Goal: Book appointment/travel/reservation

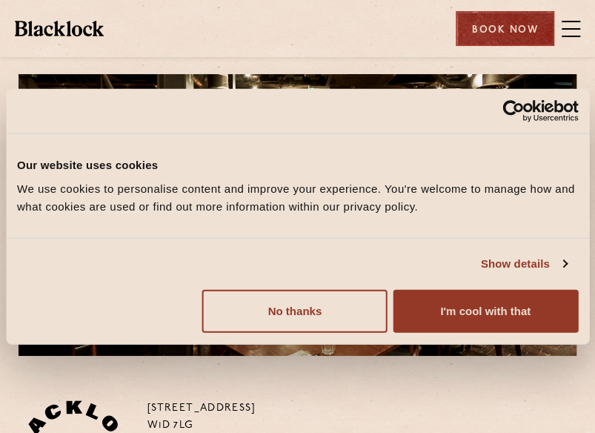
click at [521, 25] on div "Book Now" at bounding box center [505, 28] width 99 height 35
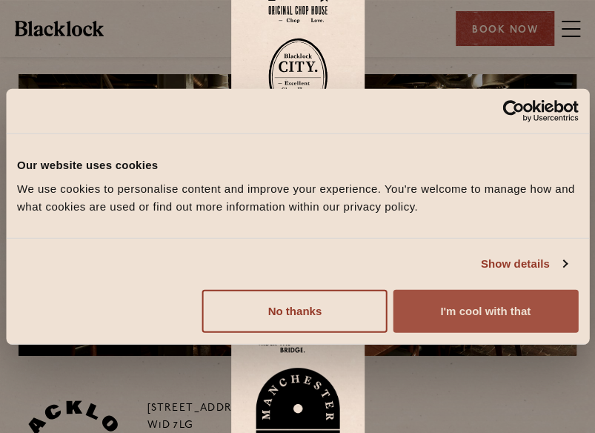
click at [475, 315] on button "I'm cool with that" at bounding box center [485, 310] width 185 height 43
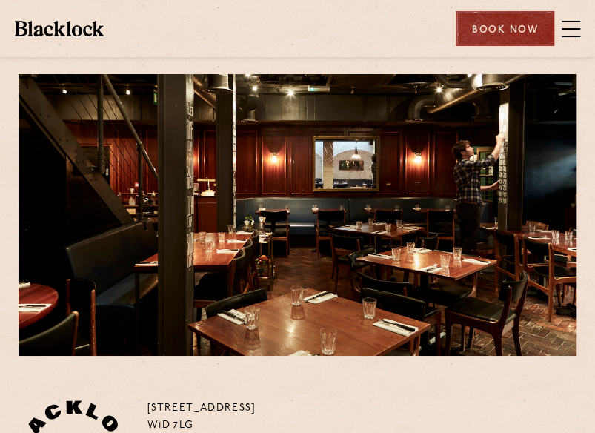
click at [491, 29] on div "Book Now" at bounding box center [505, 28] width 99 height 35
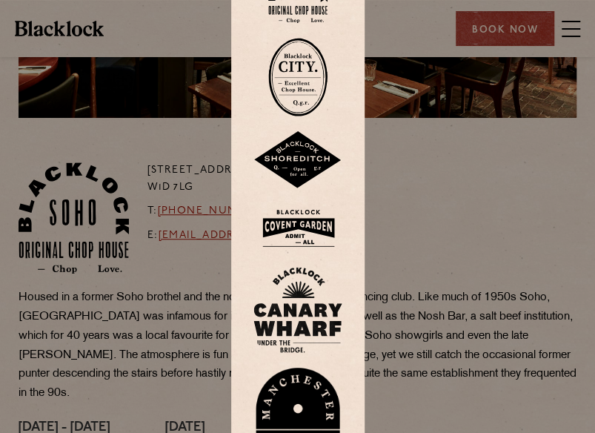
scroll to position [240, 0]
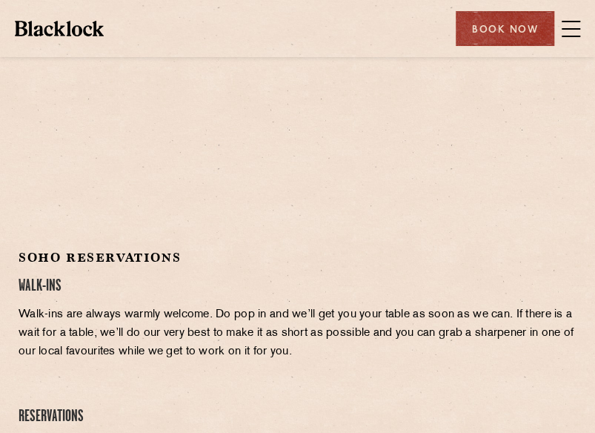
scroll to position [367, 0]
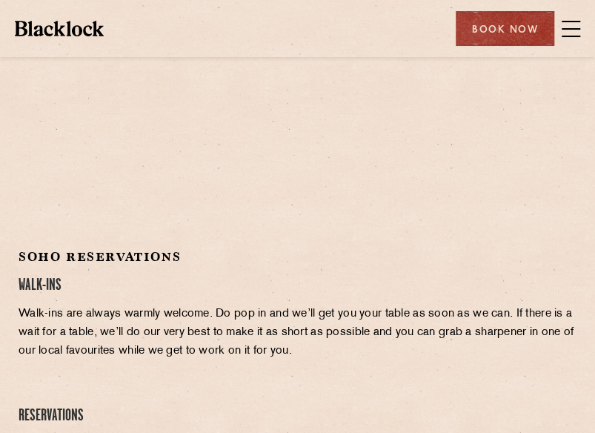
click at [167, 181] on div at bounding box center [298, 122] width 558 height 223
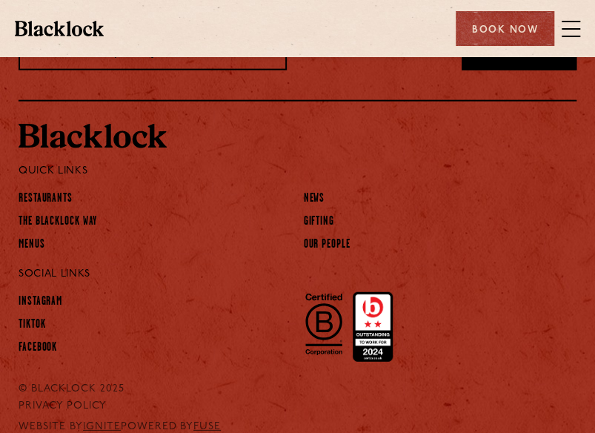
scroll to position [1097, 0]
click at [35, 253] on link "Menus" at bounding box center [32, 245] width 27 height 16
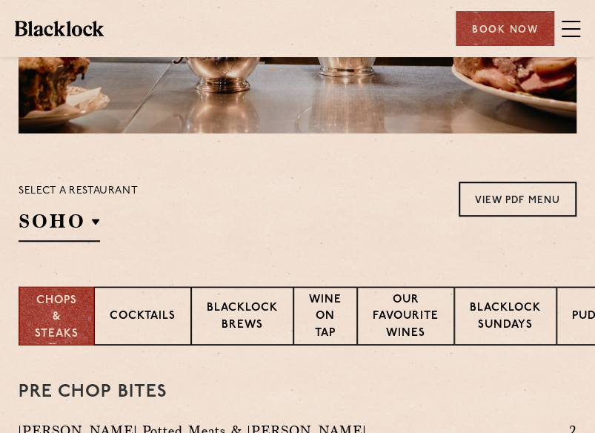
scroll to position [228, 0]
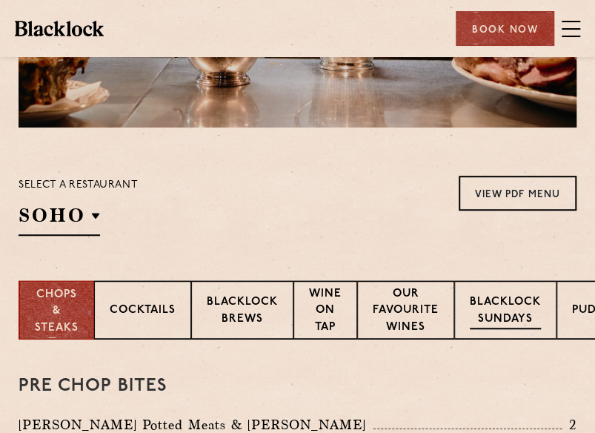
click at [489, 299] on p "Blacklock Sundays" at bounding box center [505, 311] width 71 height 35
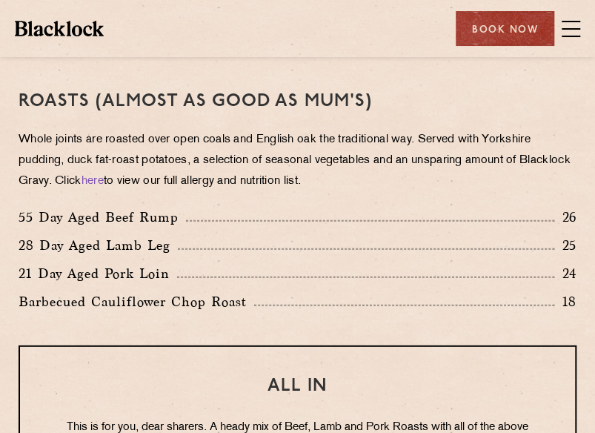
scroll to position [1071, 0]
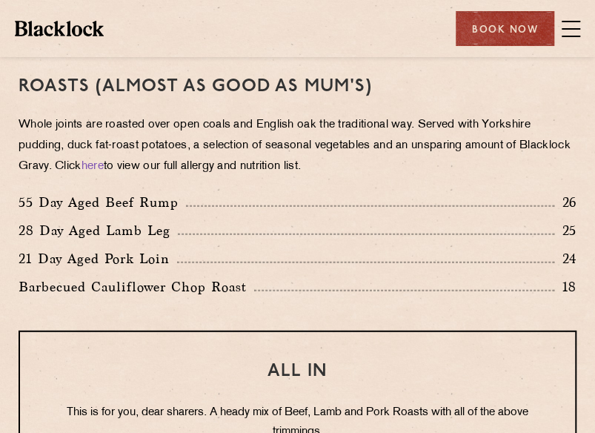
click at [388, 269] on div "21 Day Aged Pork Loin 24" at bounding box center [298, 258] width 558 height 21
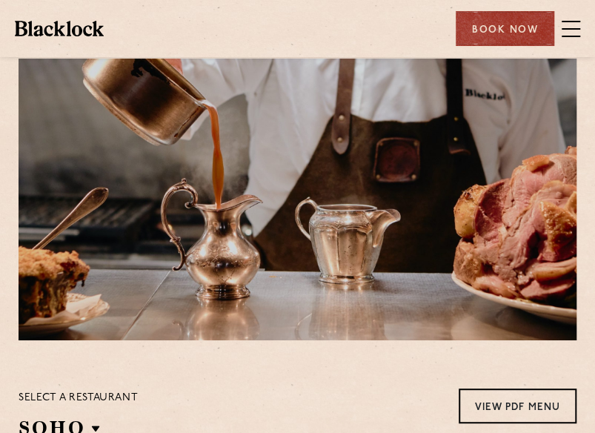
scroll to position [0, 0]
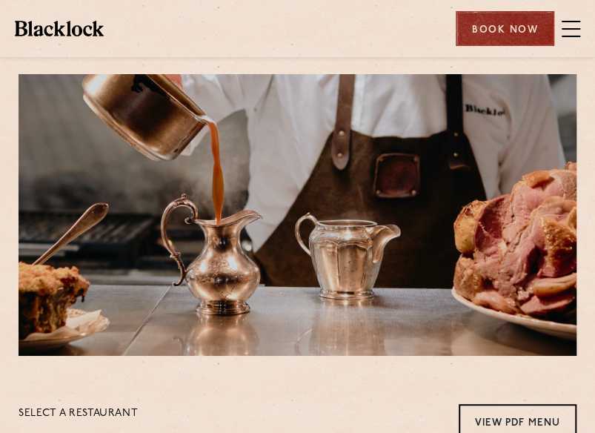
click at [490, 24] on div "Book Now" at bounding box center [505, 28] width 99 height 35
